Goal: Task Accomplishment & Management: Manage account settings

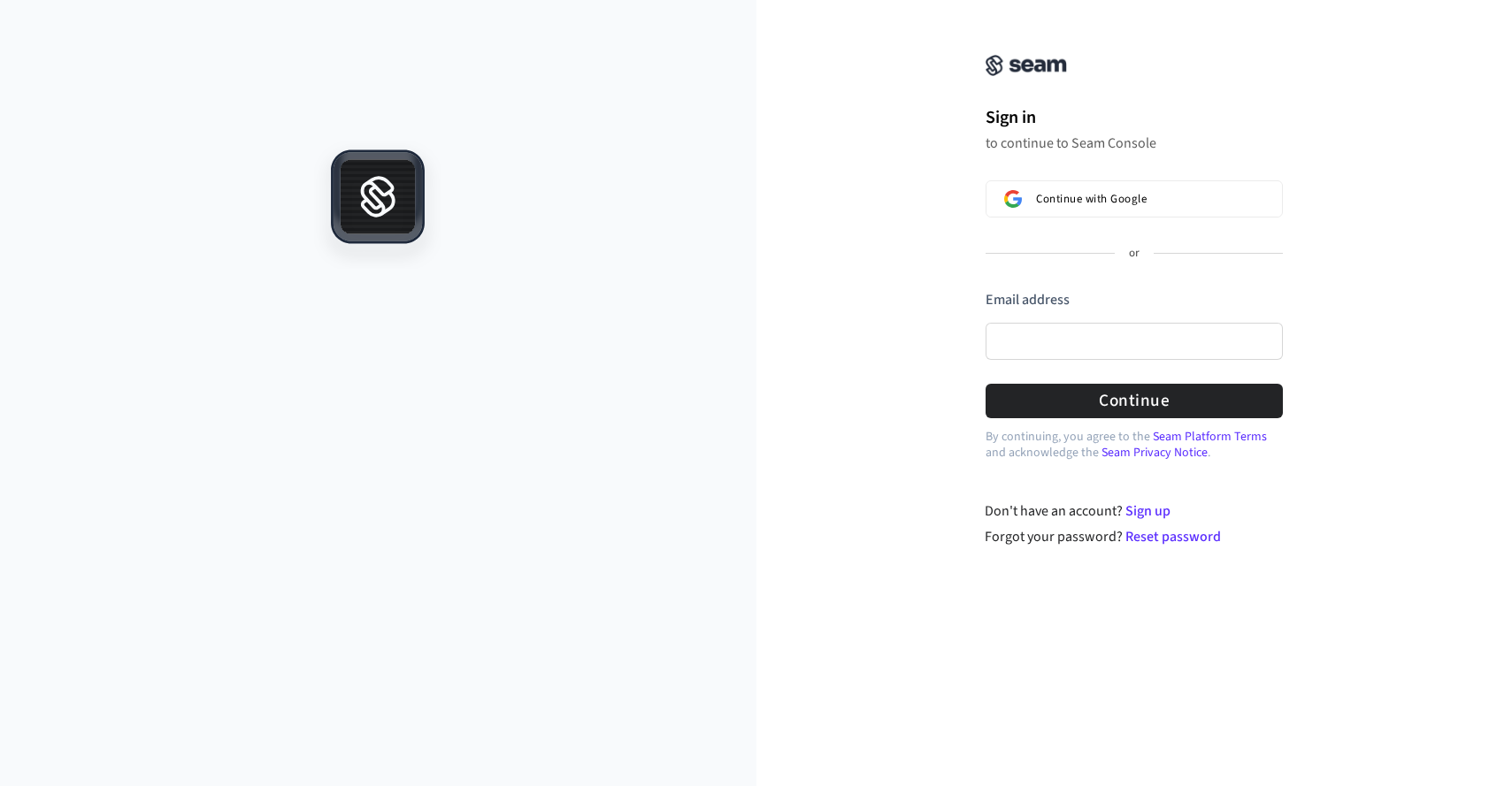
drag, startPoint x: 1350, startPoint y: 78, endPoint x: 1320, endPoint y: 94, distance: 34.0
click at [1350, 78] on div "Sign in to continue to Seam Console Continue with Google or Email address Passw…" at bounding box center [1134, 284] width 756 height 527
click at [862, 478] on div "By continuing, you agree to the Seam Platform Terms and acknowledge the Seam Pr…" at bounding box center [1134, 471] width 756 height 50
drag, startPoint x: 1335, startPoint y: 136, endPoint x: 1320, endPoint y: 133, distance: 15.3
click at [1335, 136] on div "Sign in to continue to Seam Console Continue with Google or Email address Passw…" at bounding box center [1134, 284] width 756 height 527
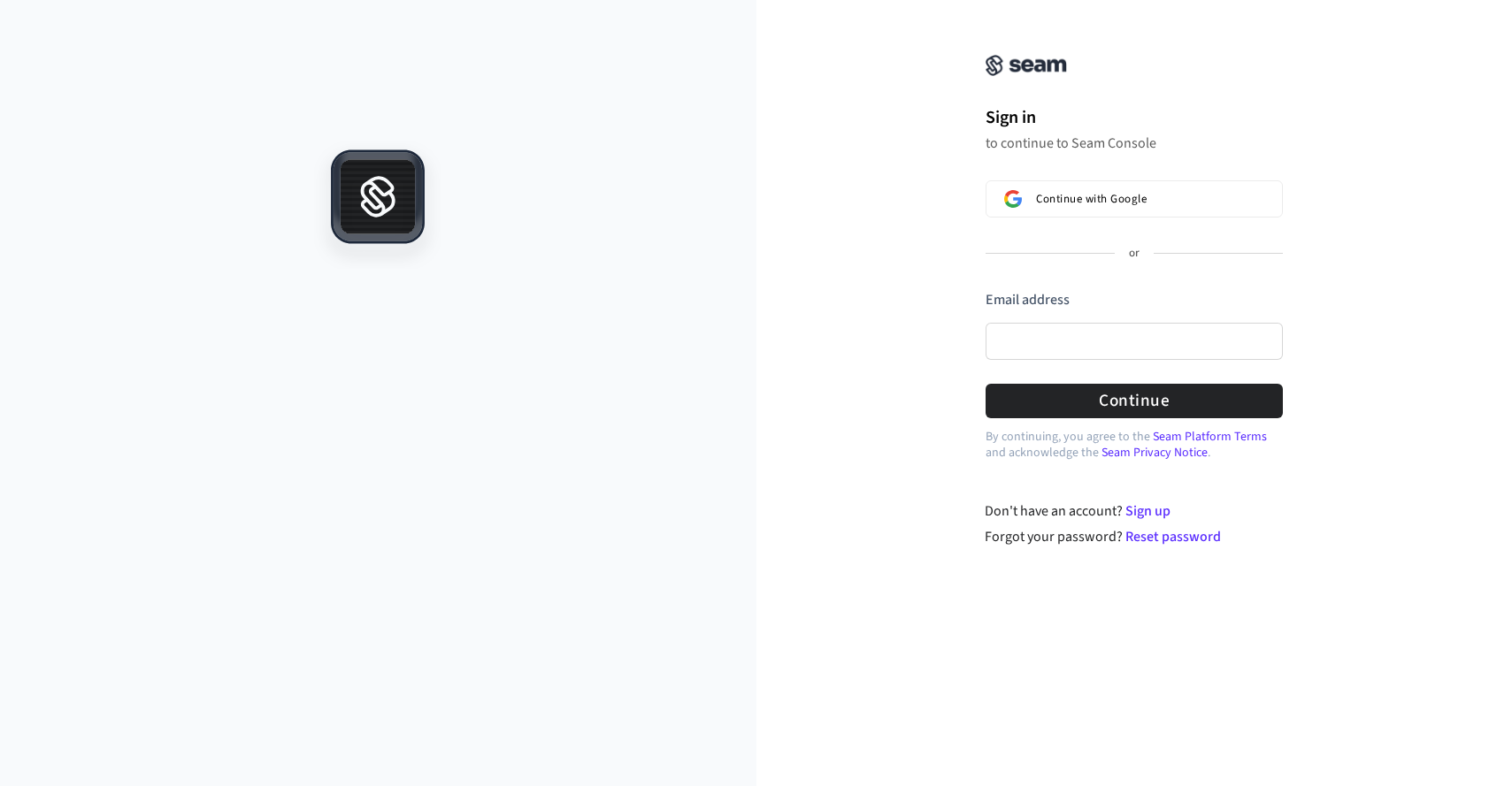
click at [1389, 300] on div "Sign in to continue to Seam Console Continue with Google or Email address Passw…" at bounding box center [1134, 284] width 756 height 527
click at [1141, 205] on span "Continue with Google" at bounding box center [1091, 198] width 111 height 14
click at [1088, 196] on span "Continue with Google" at bounding box center [1091, 198] width 111 height 14
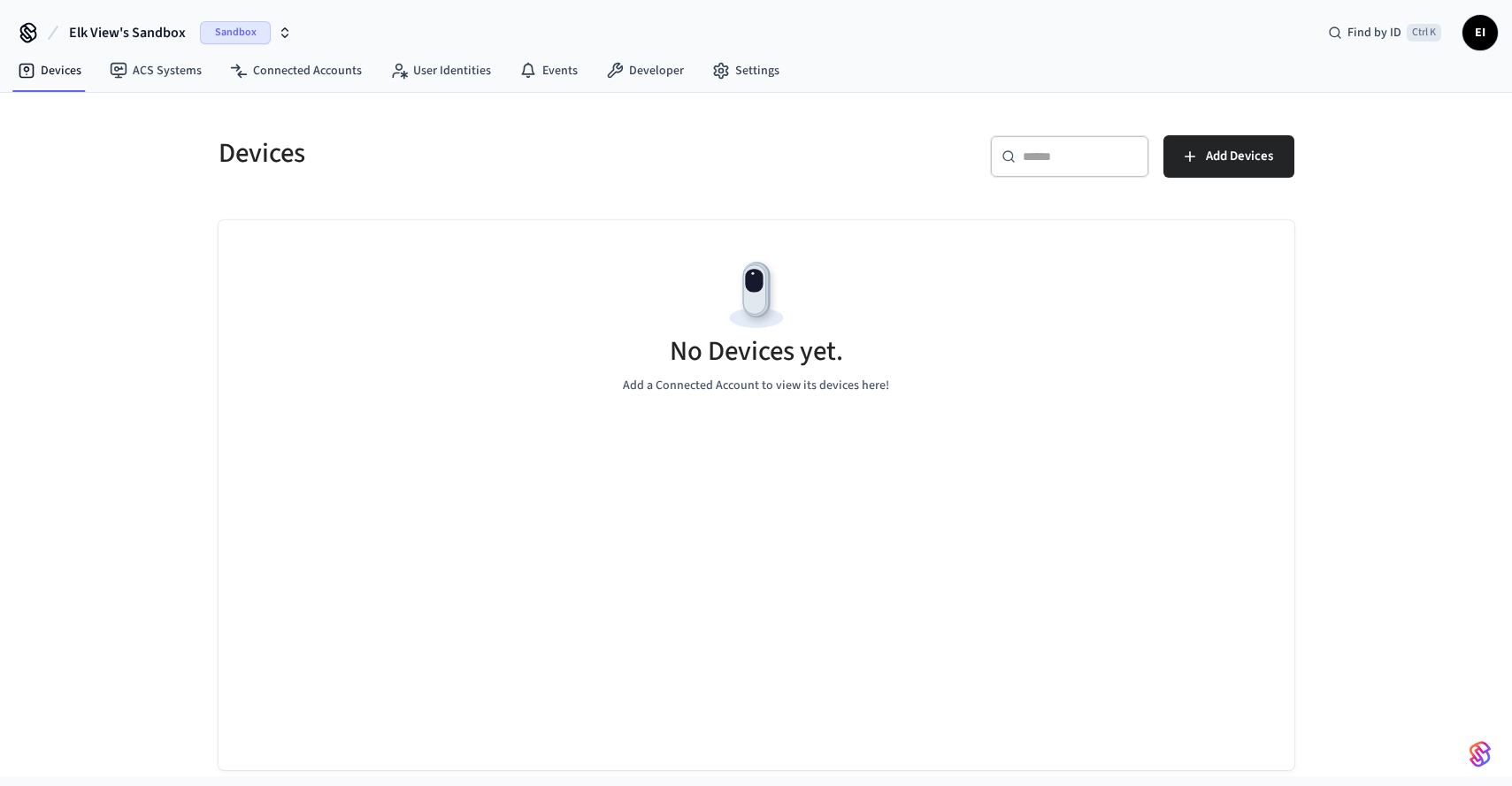
click at [283, 22] on div "Sandbox" at bounding box center [246, 32] width 92 height 23
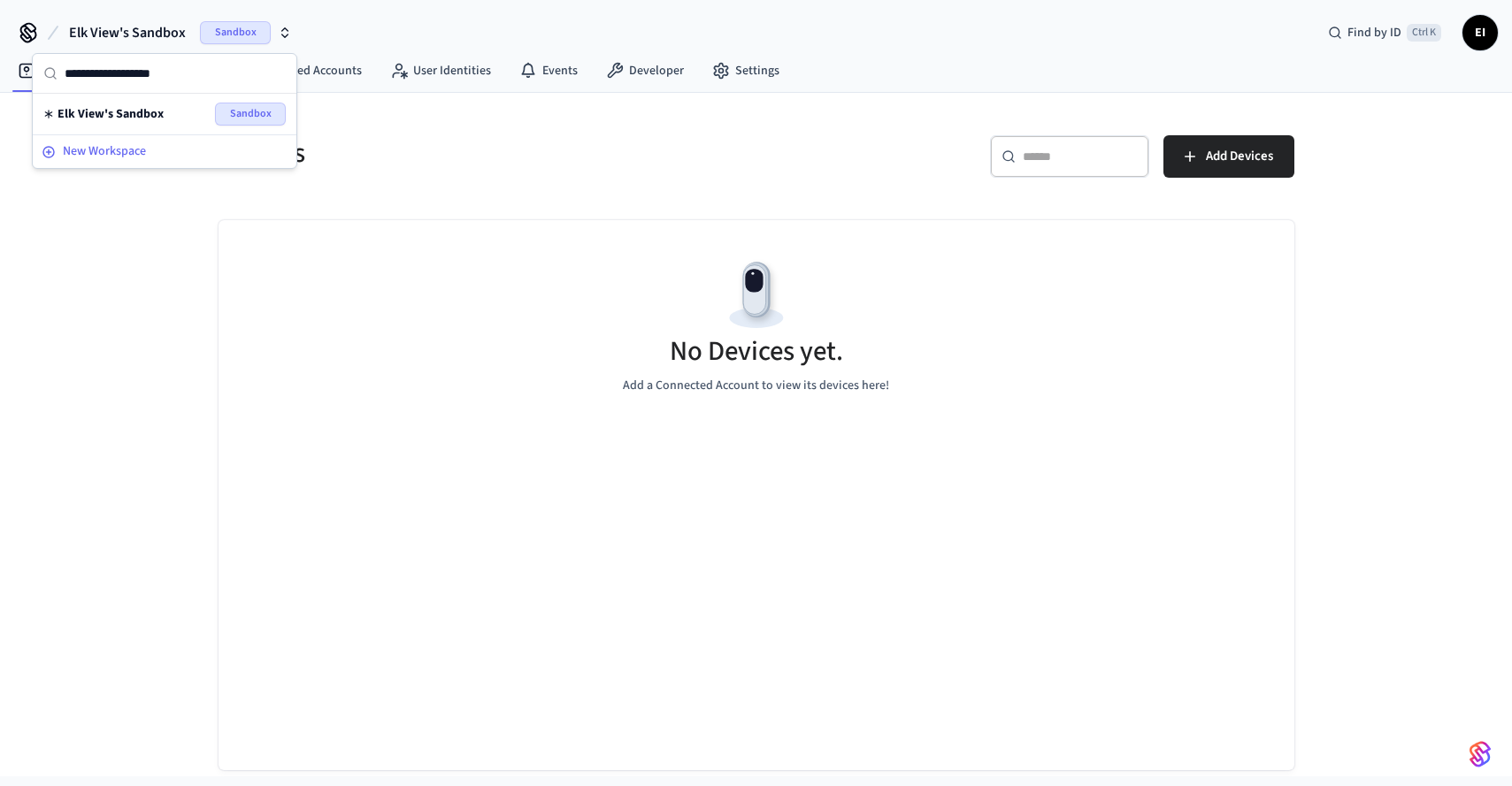
click at [111, 148] on span "New Workspace" at bounding box center [104, 151] width 83 height 18
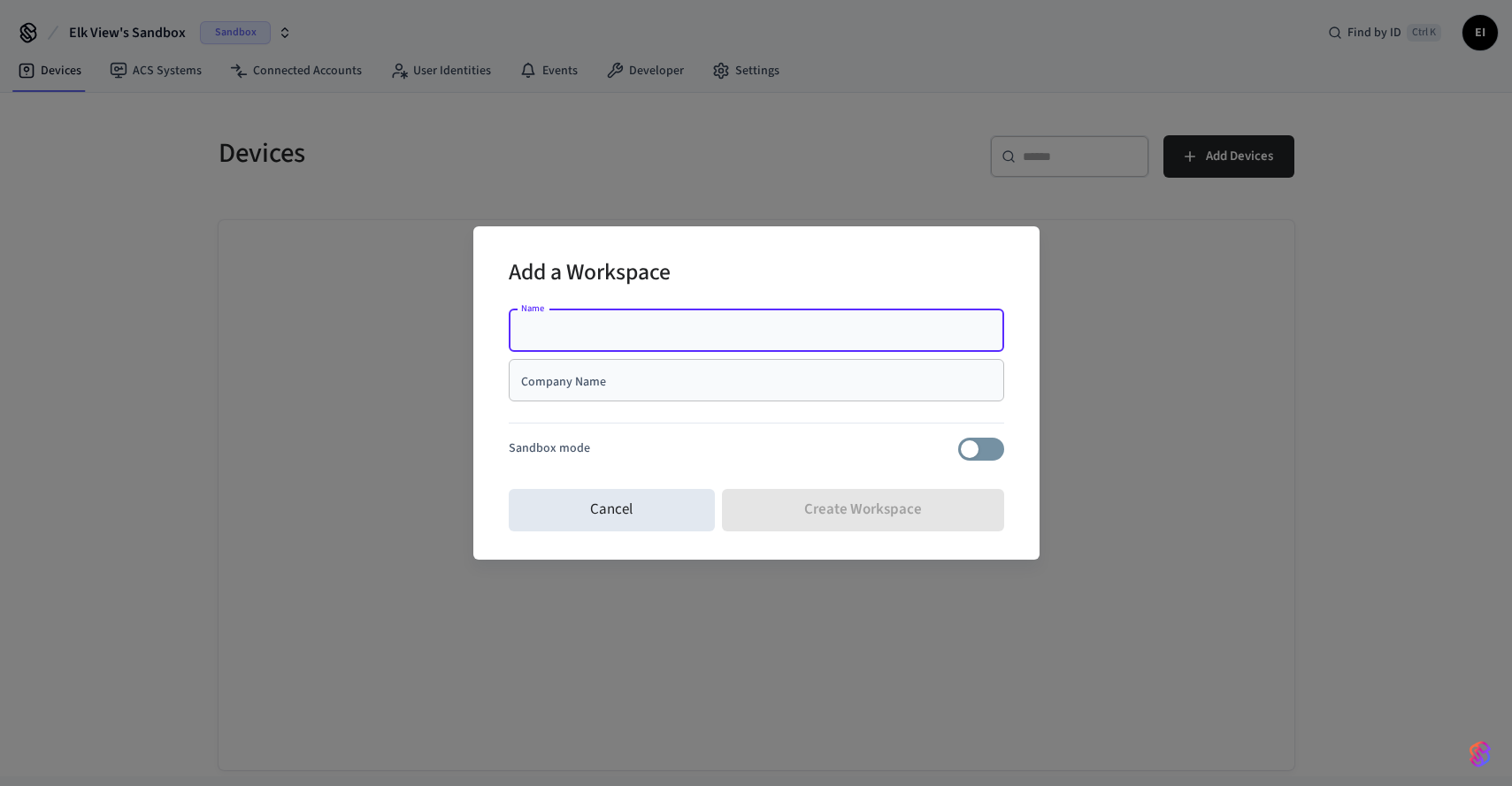
click at [652, 327] on input "Name" at bounding box center [756, 331] width 474 height 18
type input "**********"
click at [776, 374] on input "Company Name" at bounding box center [756, 381] width 474 height 18
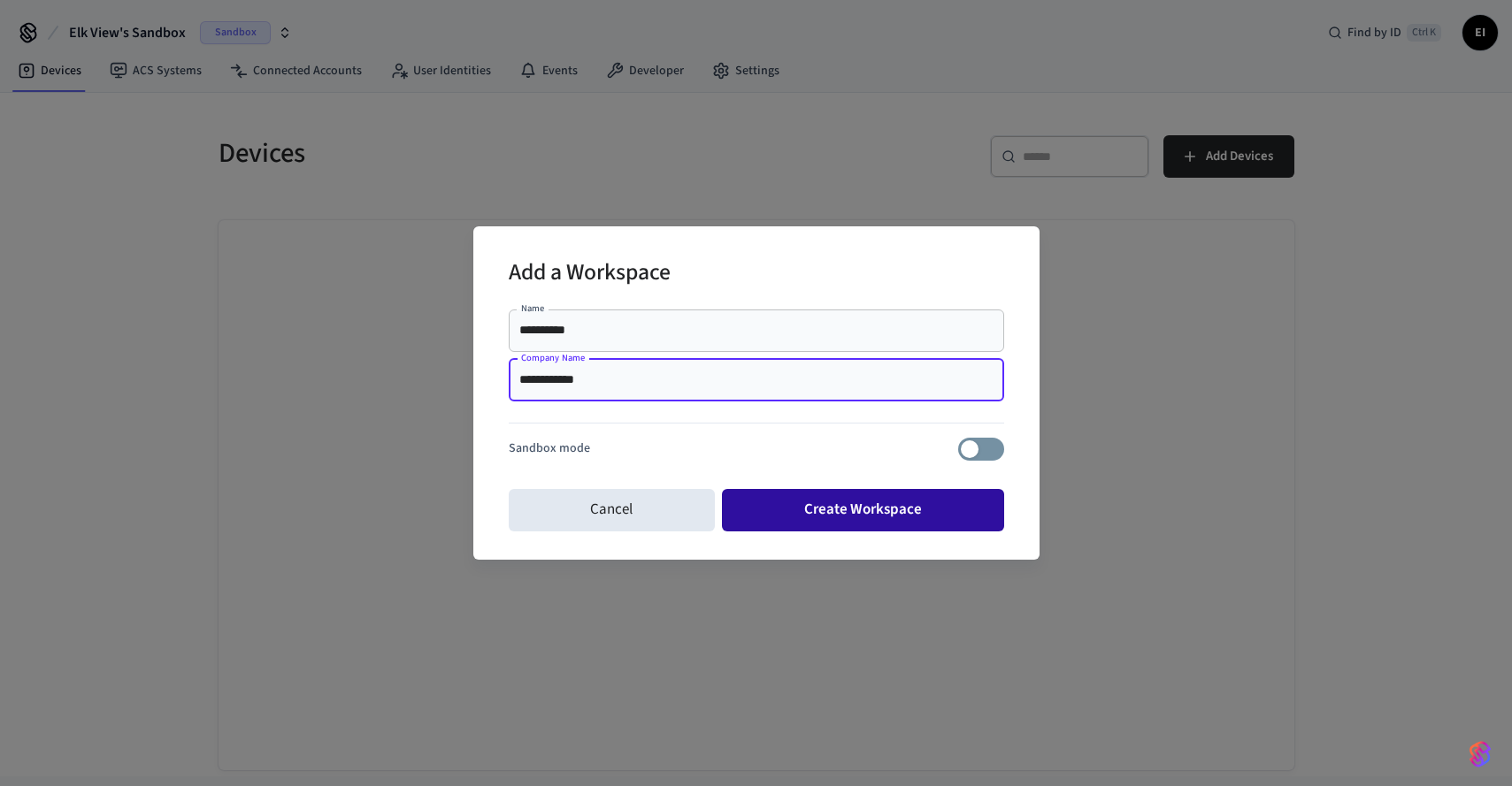
type input "**********"
click at [851, 515] on button "Create Workspace" at bounding box center [863, 510] width 282 height 43
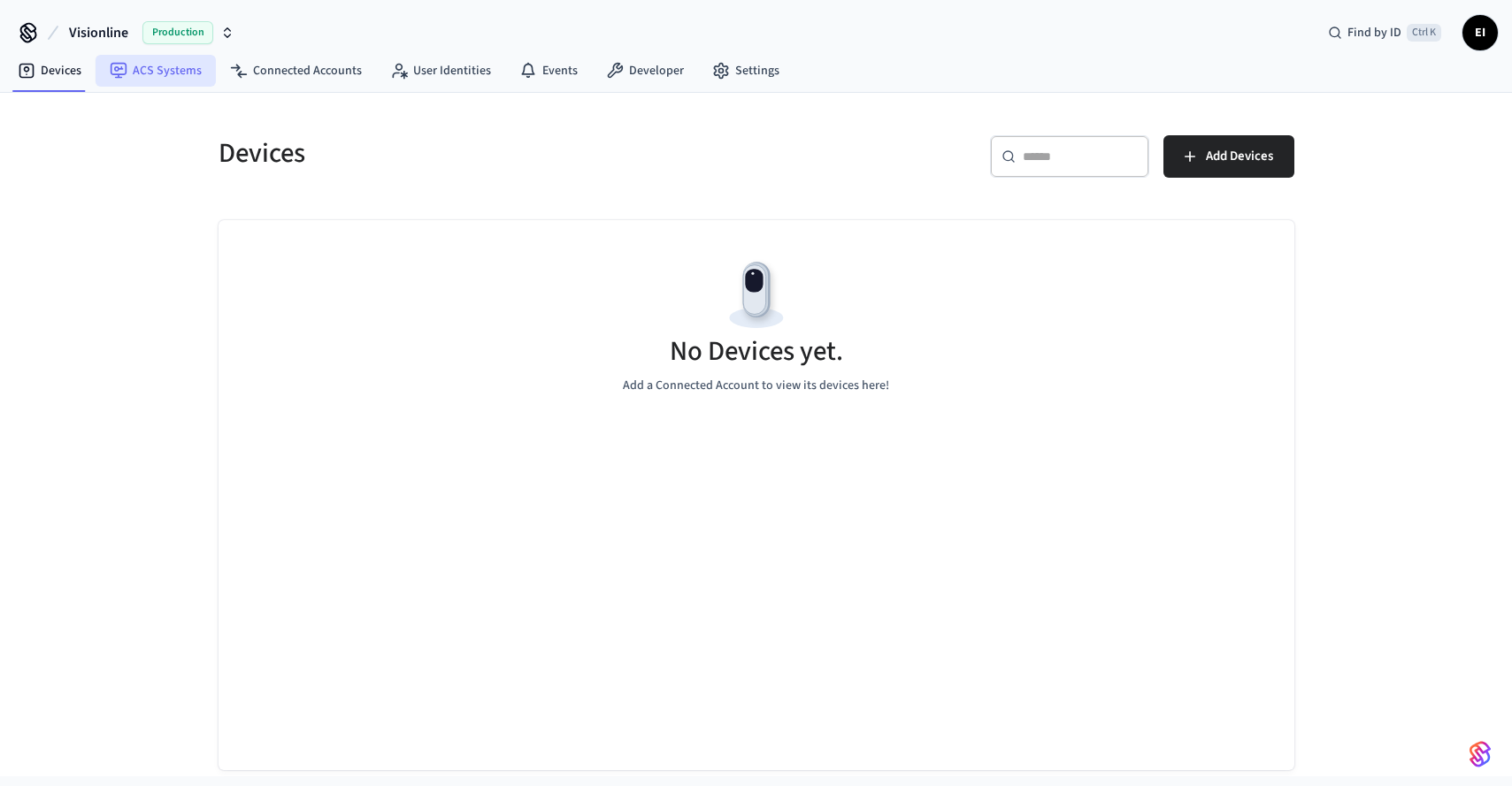
click at [170, 69] on link "ACS Systems" at bounding box center [155, 70] width 120 height 31
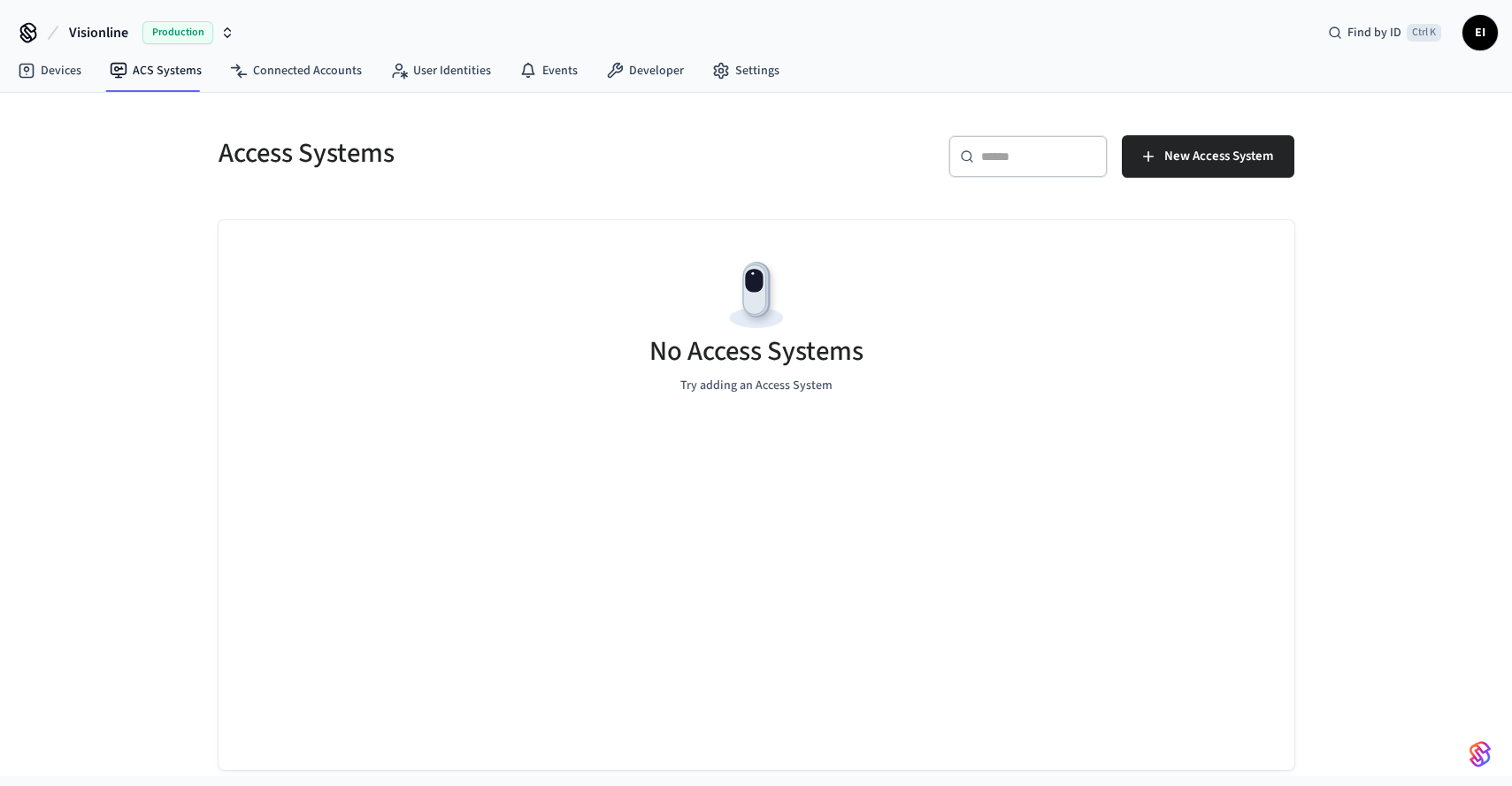
click at [1246, 112] on div "Access Systems ​ ​ New Access System No Access Systems Try adding an Access Sys…" at bounding box center [756, 431] width 1132 height 677
click at [1245, 170] on button "New Access System" at bounding box center [1208, 156] width 173 height 43
click at [1174, 153] on span "New Access System" at bounding box center [1218, 156] width 109 height 23
click at [55, 69] on link "Devices" at bounding box center [50, 70] width 92 height 31
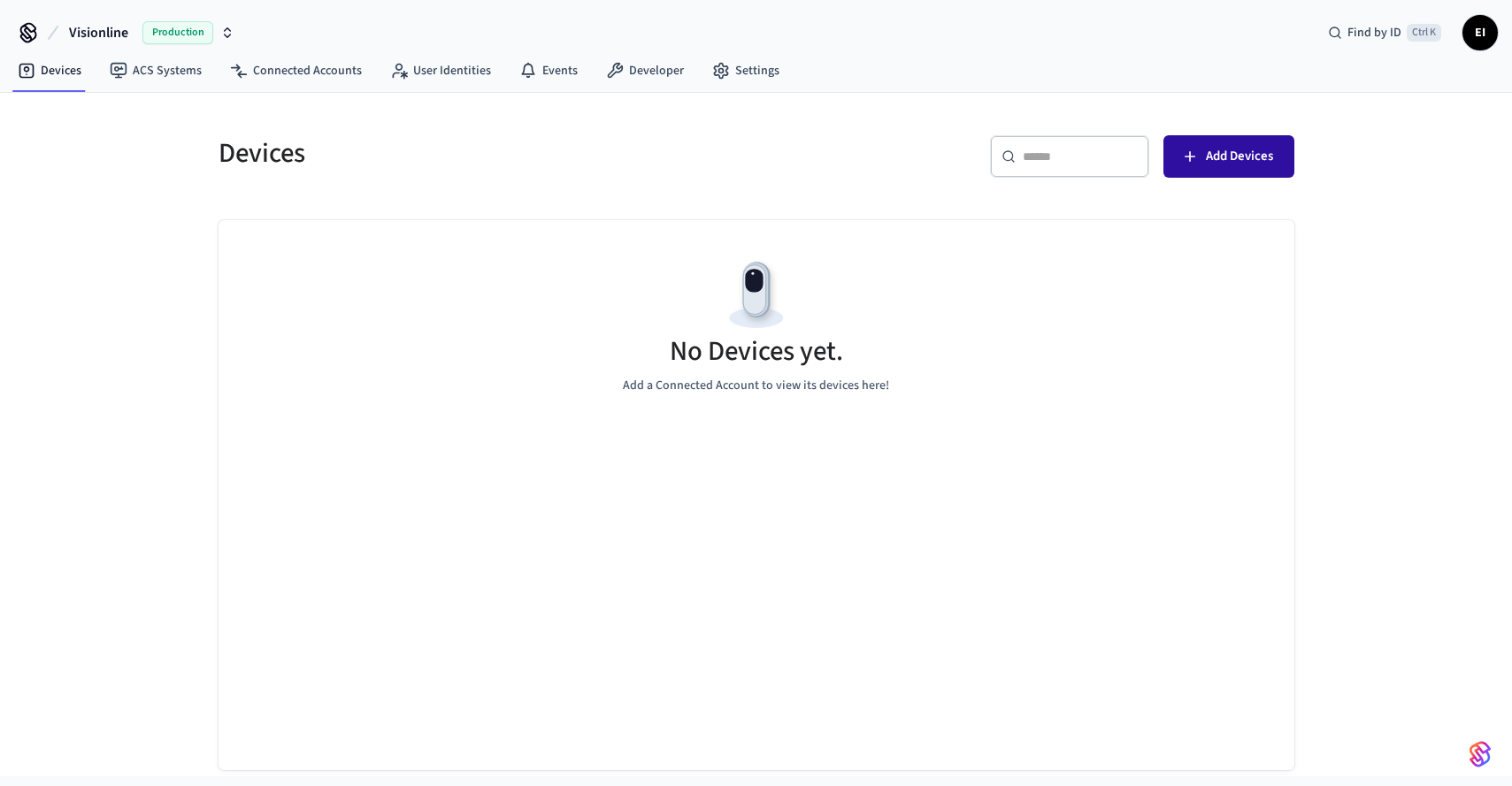
click at [1235, 153] on span "Add Devices" at bounding box center [1239, 156] width 67 height 23
